Goal: Task Accomplishment & Management: Manage account settings

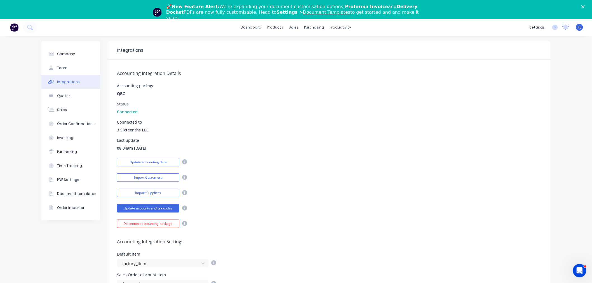
click at [294, 98] on div "Accounting Integration Details Accounting package QBO Status Connected Connecte…" at bounding box center [330, 144] width 442 height 168
click at [74, 51] on button "Company" at bounding box center [70, 54] width 59 height 14
select select "US"
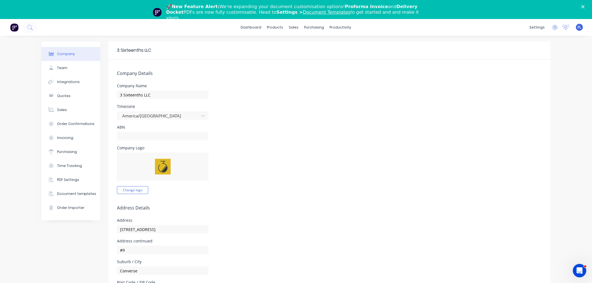
click at [257, 68] on form "Company Details Company Name 3 Sixteenths LLC Timezone America/Chicago ABN Comp…" at bounding box center [330, 279] width 442 height 438
click at [466, 180] on div "Company Logo Change logo" at bounding box center [329, 170] width 425 height 48
click at [308, 60] on link "Customers" at bounding box center [321, 56] width 74 height 11
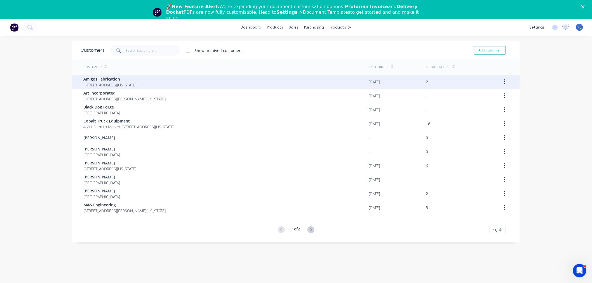
click at [120, 85] on span "[STREET_ADDRESS][US_STATE]" at bounding box center [109, 85] width 53 height 6
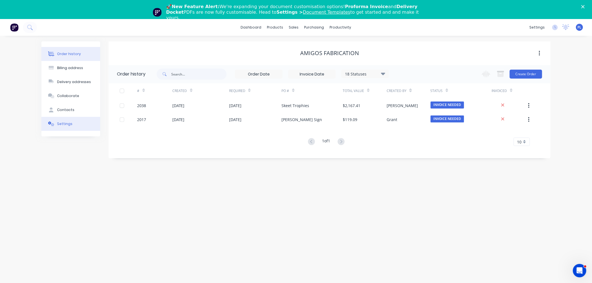
click at [65, 125] on div "Settings" at bounding box center [64, 123] width 15 height 5
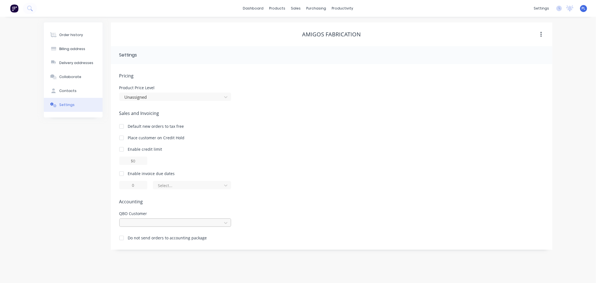
click at [191, 225] on div at bounding box center [171, 223] width 95 height 7
click at [373, 178] on div "Enable invoice due dates Select..." at bounding box center [331, 180] width 425 height 19
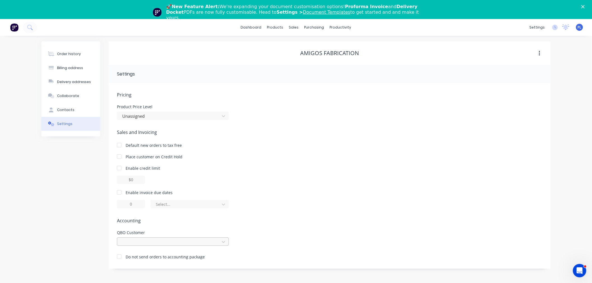
click at [184, 224] on div "Pricing Product Price Level Unassigned Sales and Invoicing Default new orders t…" at bounding box center [329, 179] width 425 height 177
click at [210, 244] on div at bounding box center [169, 241] width 95 height 7
drag, startPoint x: 282, startPoint y: 210, endPoint x: 517, endPoint y: 51, distance: 283.4
click at [350, 187] on div "Pricing Product Price Level Unassigned Sales and Invoicing Default new orders t…" at bounding box center [329, 179] width 425 height 177
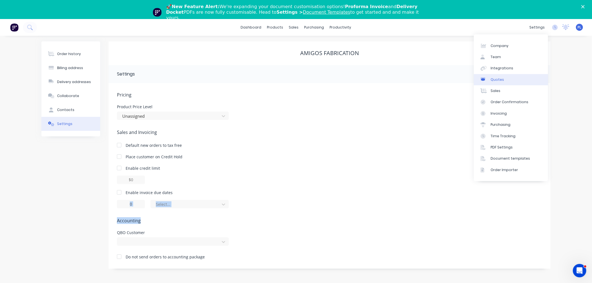
drag, startPoint x: 521, startPoint y: 67, endPoint x: 482, endPoint y: 75, distance: 39.9
click at [521, 67] on link "Integrations" at bounding box center [511, 68] width 74 height 11
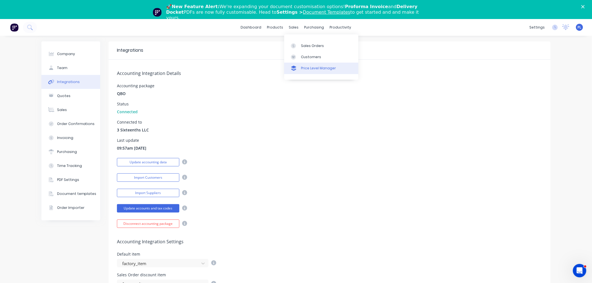
click at [303, 63] on link "Price Level Manager" at bounding box center [321, 68] width 74 height 11
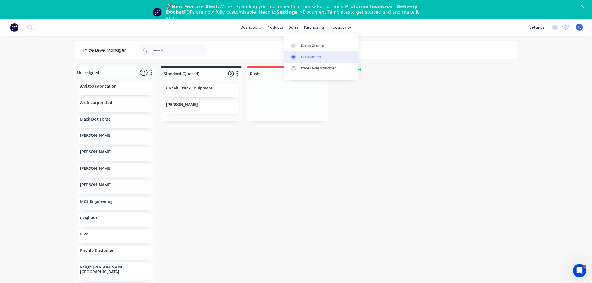
click at [299, 54] on link "Customers" at bounding box center [321, 56] width 74 height 11
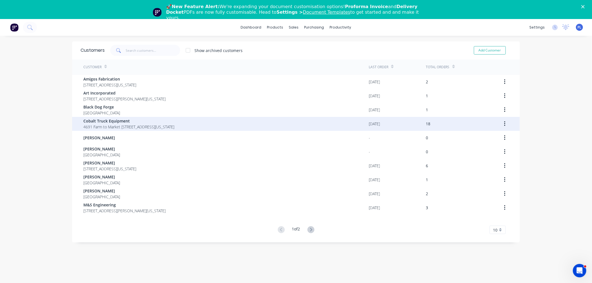
drag, startPoint x: 128, startPoint y: 118, endPoint x: 126, endPoint y: 125, distance: 6.7
click at [126, 125] on div "Cobalt Truck Equipment 4691 Farm to Market [STREET_ADDRESS][US_STATE]" at bounding box center [128, 124] width 91 height 12
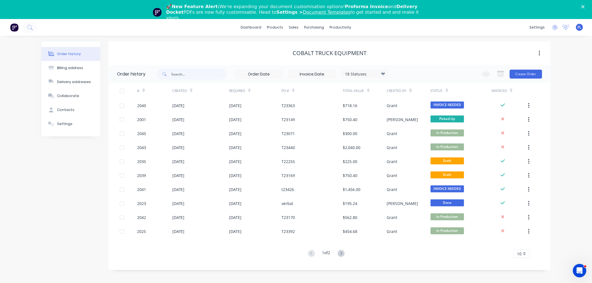
scroll to position [19, 0]
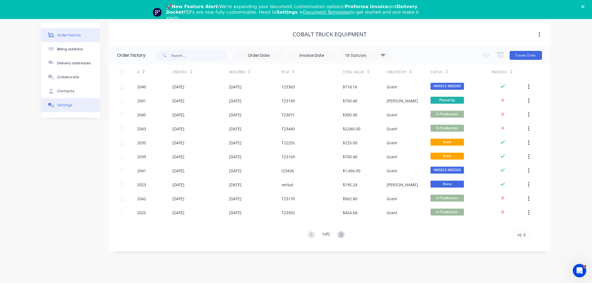
click at [62, 98] on button "Settings" at bounding box center [70, 105] width 59 height 14
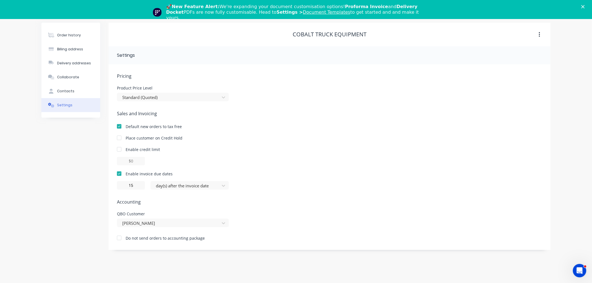
click at [200, 227] on div "Pricing Product Price Level Standard (Quoted) Sales and Invoicing Default new o…" at bounding box center [329, 161] width 425 height 177
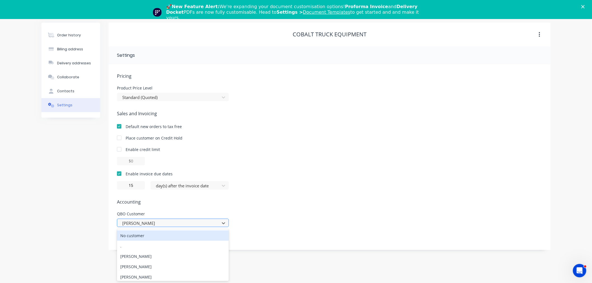
click at [157, 223] on div at bounding box center [169, 223] width 95 height 7
drag, startPoint x: 385, startPoint y: 171, endPoint x: 385, endPoint y: 176, distance: 4.8
click at [385, 171] on div "Enable invoice due dates" at bounding box center [329, 174] width 425 height 6
drag, startPoint x: 209, startPoint y: 228, endPoint x: 205, endPoint y: 224, distance: 4.9
click at [207, 226] on div "Pricing Product Price Level Standard (Quoted) Sales and Invoicing Default new o…" at bounding box center [329, 161] width 425 height 177
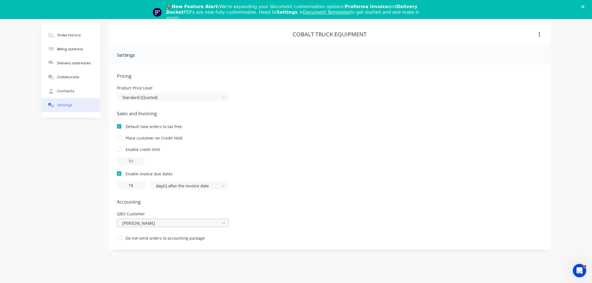
click at [205, 224] on div at bounding box center [169, 223] width 95 height 7
type input "[PERSON_NAME]"
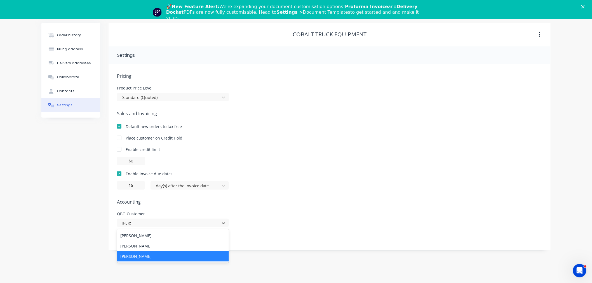
click at [132, 256] on div "[PERSON_NAME]" at bounding box center [173, 256] width 112 height 10
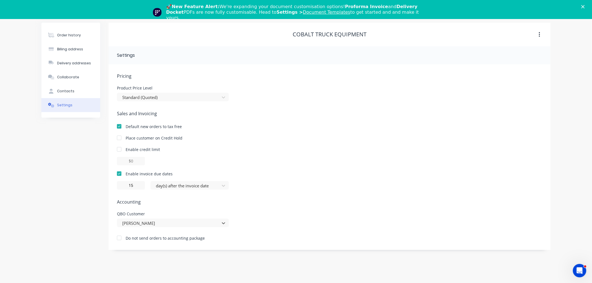
click at [374, 182] on div "15 day(s) after the invoice date" at bounding box center [329, 185] width 425 height 8
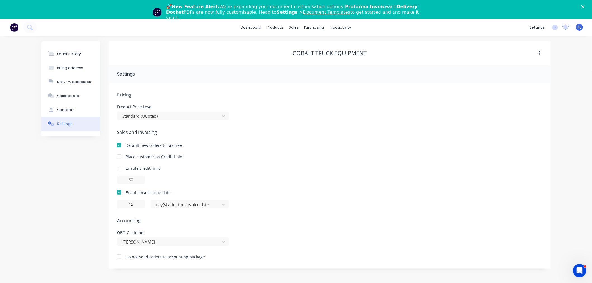
drag, startPoint x: 387, startPoint y: 83, endPoint x: 379, endPoint y: 89, distance: 10.0
click at [386, 83] on div "Pricing Product Price Level Standard (Quoted) Sales and Invoicing Default new o…" at bounding box center [330, 176] width 442 height 186
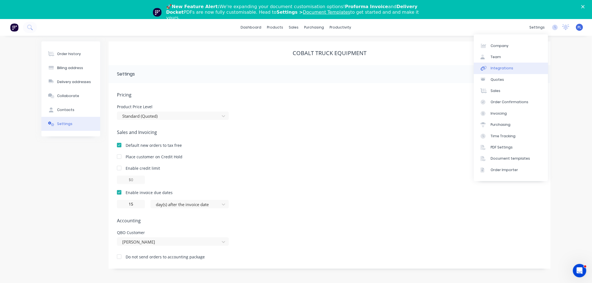
click at [498, 70] on div "Integrations" at bounding box center [501, 68] width 23 height 5
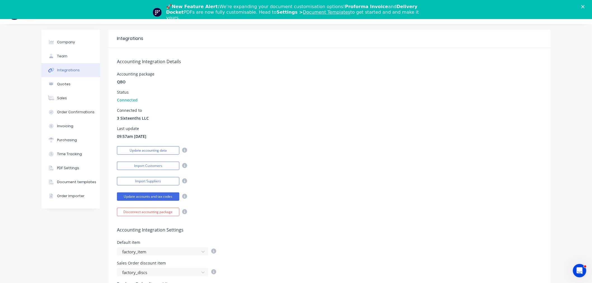
scroll to position [31, 0]
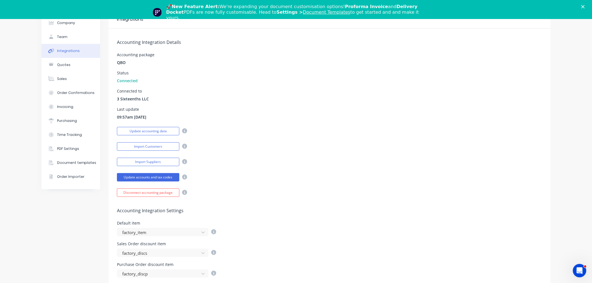
drag, startPoint x: 284, startPoint y: 161, endPoint x: 160, endPoint y: 98, distance: 139.2
click at [160, 98] on div "Accounting Integration Details Accounting package QBO Status Connected Connecte…" at bounding box center [330, 113] width 442 height 168
click at [129, 98] on span "3 Sixteenths LLC" at bounding box center [133, 99] width 32 height 6
drag, startPoint x: 113, startPoint y: 118, endPoint x: 253, endPoint y: 125, distance: 140.0
click at [243, 125] on div "Accounting Integration Details Accounting package QBO Status Connected Connecte…" at bounding box center [330, 113] width 442 height 168
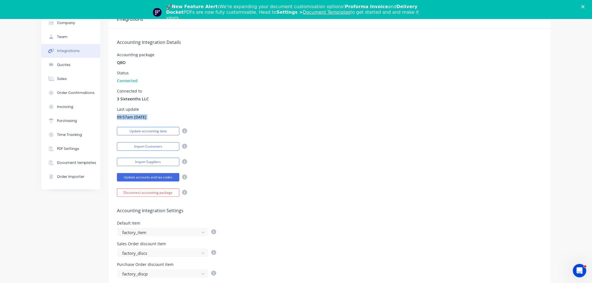
click at [260, 126] on div "Update accounting data" at bounding box center [329, 131] width 425 height 10
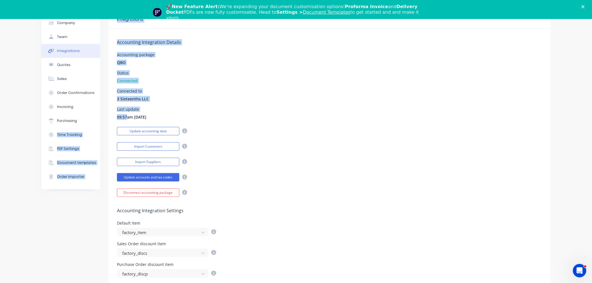
drag, startPoint x: 118, startPoint y: 111, endPoint x: 160, endPoint y: 115, distance: 42.6
click at [132, 115] on div "Company Team Integrations Quotes Sales Order Confirmations Invoicing Purchasing…" at bounding box center [295, 216] width 509 height 412
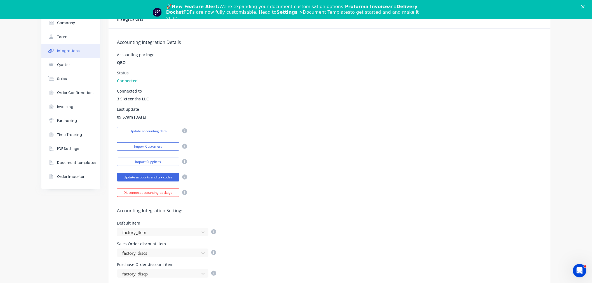
click at [164, 115] on div "Last update 09:57am [DATE]" at bounding box center [329, 113] width 425 height 13
drag, startPoint x: 164, startPoint y: 115, endPoint x: 147, endPoint y: 106, distance: 19.7
click at [147, 106] on div "Accounting Integration Details Accounting package QBO Status Connected Connecte…" at bounding box center [330, 113] width 442 height 168
click at [134, 119] on span "09:57am [DATE]" at bounding box center [131, 117] width 29 height 6
drag, startPoint x: 133, startPoint y: 119, endPoint x: 163, endPoint y: 121, distance: 30.6
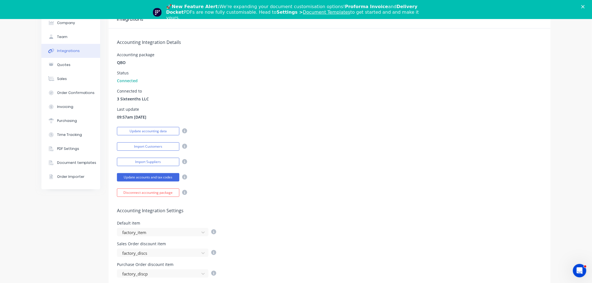
click at [163, 121] on div "Accounting Integration Details Accounting package QBO Status Connected Connecte…" at bounding box center [330, 113] width 442 height 168
click at [162, 119] on div "Last update 09:57am [DATE]" at bounding box center [329, 113] width 425 height 13
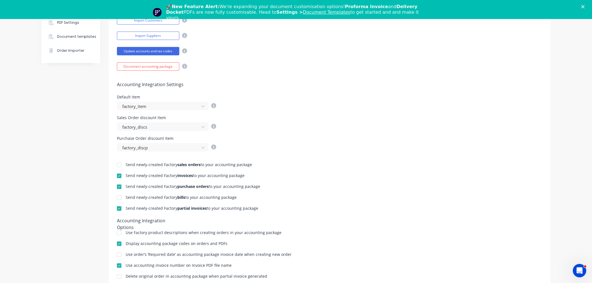
scroll to position [0, 0]
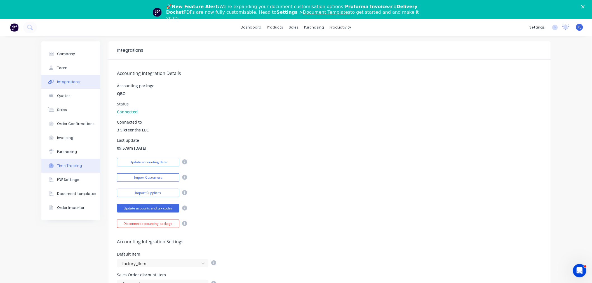
drag, startPoint x: 178, startPoint y: 147, endPoint x: 91, endPoint y: 161, distance: 88.5
click at [91, 161] on div "Company Team Integrations Quotes Sales Order Confirmations Invoicing Purchasing…" at bounding box center [295, 247] width 509 height 412
click at [159, 138] on div "Accounting Integration Details Accounting package QBO Status Connected Connecte…" at bounding box center [330, 144] width 442 height 168
drag, startPoint x: 168, startPoint y: 149, endPoint x: 116, endPoint y: 140, distance: 53.1
click at [111, 141] on div "Accounting Integration Details Accounting package QBO Status Connected Connecte…" at bounding box center [330, 144] width 442 height 168
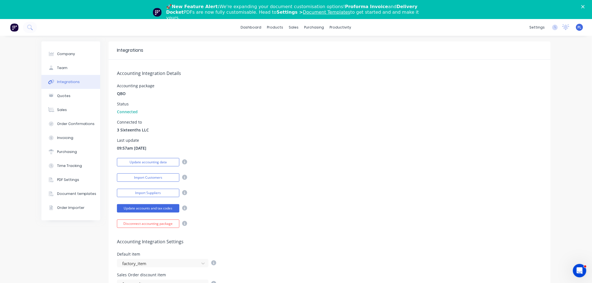
drag, startPoint x: 291, startPoint y: 119, endPoint x: 294, endPoint y: 119, distance: 3.1
click at [291, 119] on div "Accounting Integration Details Accounting package QBO Status Connected Connecte…" at bounding box center [330, 144] width 442 height 168
drag, startPoint x: 204, startPoint y: 135, endPoint x: 169, endPoint y: 147, distance: 37.0
click at [169, 147] on div "Accounting Integration Details Accounting package QBO Status Connected Connecte…" at bounding box center [330, 144] width 442 height 168
click at [169, 147] on div "Last update 09:57am [DATE]" at bounding box center [329, 144] width 425 height 13
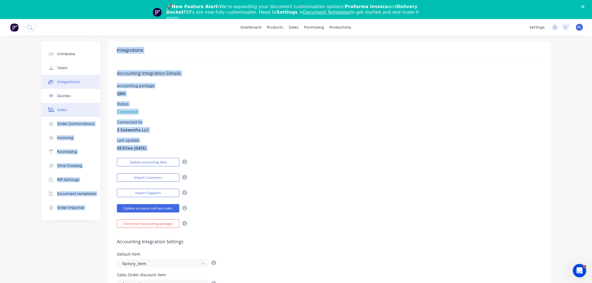
drag, startPoint x: 169, startPoint y: 147, endPoint x: 94, endPoint y: 106, distance: 86.0
click at [94, 106] on div "Company Team Integrations Quotes Sales Order Confirmations Invoicing Purchasing…" at bounding box center [295, 247] width 509 height 412
click at [132, 183] on div "Accounting Integration Details Accounting package QBO Status Connected Connecte…" at bounding box center [330, 144] width 442 height 168
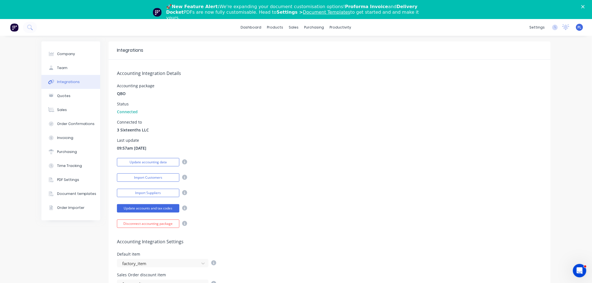
drag, startPoint x: 134, startPoint y: 145, endPoint x: 190, endPoint y: 166, distance: 60.4
click at [183, 166] on div "Accounting Integration Details Accounting package QBO Status Connected Connecte…" at bounding box center [330, 144] width 442 height 168
click at [523, 77] on div "Accounting Integration Details Accounting package QBO Status Connected Connecte…" at bounding box center [330, 144] width 442 height 168
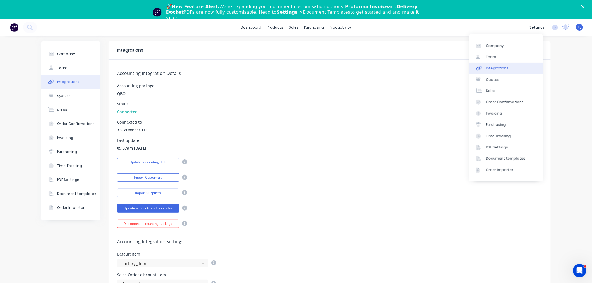
click at [508, 68] on link "Integrations" at bounding box center [506, 68] width 74 height 11
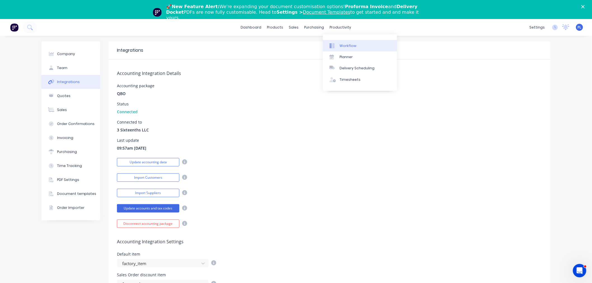
drag, startPoint x: 338, startPoint y: 43, endPoint x: 323, endPoint y: 43, distance: 14.3
click at [338, 43] on link "Workflow" at bounding box center [360, 45] width 74 height 11
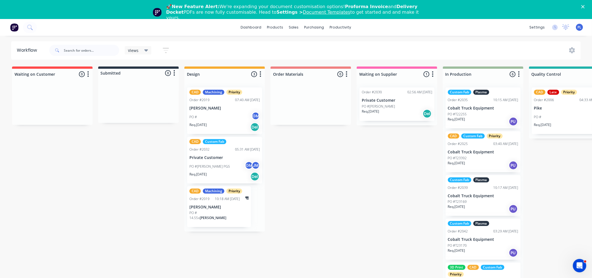
click at [165, 49] on icon "button" at bounding box center [166, 50] width 6 height 7
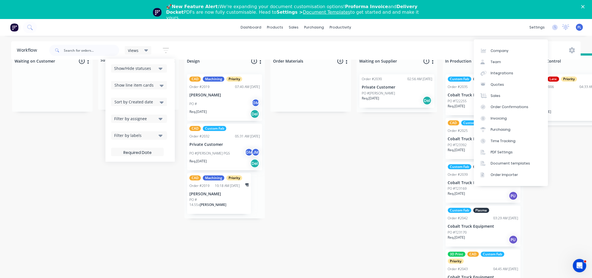
scroll to position [20, 0]
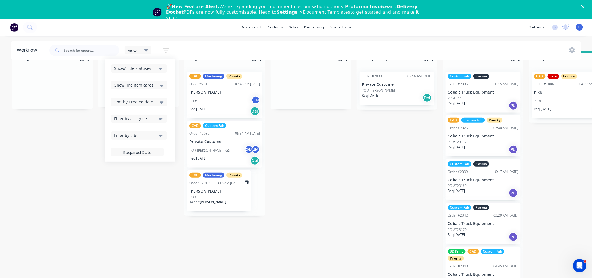
click at [31, 199] on div "Waiting on Customer 0 Status colour #FF4949 hex #FF4949 Save Cancel Notificatio…" at bounding box center [543, 165] width 1095 height 228
